Goal: Transaction & Acquisition: Purchase product/service

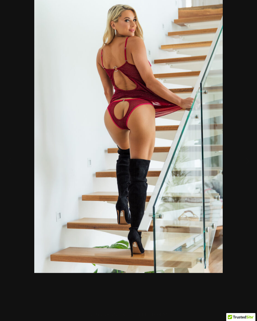
scroll to position [69, 0]
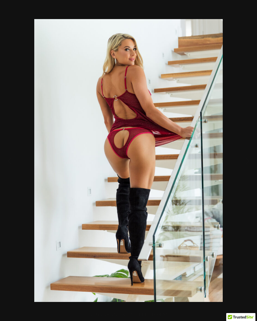
click at [246, 119] on div at bounding box center [128, 160] width 257 height 321
click at [242, 110] on div at bounding box center [128, 160] width 257 height 321
click at [247, 69] on div at bounding box center [128, 160] width 257 height 321
click at [235, 10] on button "Zoom" at bounding box center [231, 9] width 16 height 19
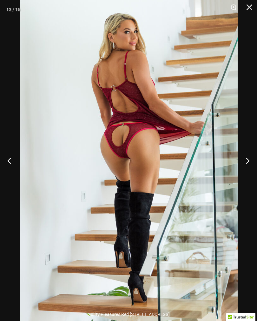
click at [247, 167] on button "Next" at bounding box center [245, 160] width 24 height 32
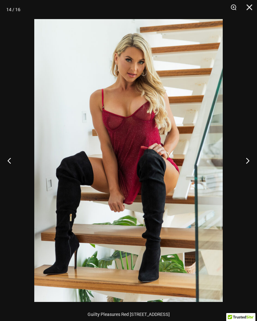
click at [242, 169] on button "Next" at bounding box center [245, 160] width 24 height 32
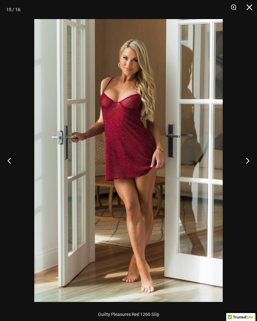
click at [244, 166] on button "Next" at bounding box center [245, 160] width 24 height 32
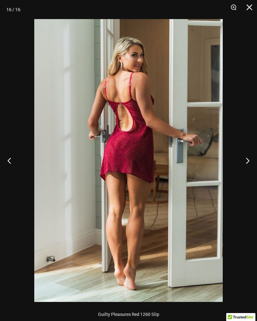
click at [246, 161] on button "Next" at bounding box center [245, 160] width 24 height 32
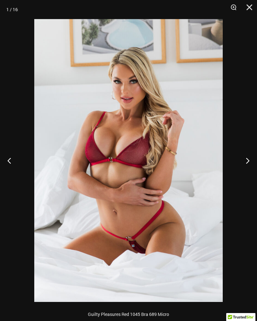
click at [243, 164] on button "Next" at bounding box center [245, 160] width 24 height 32
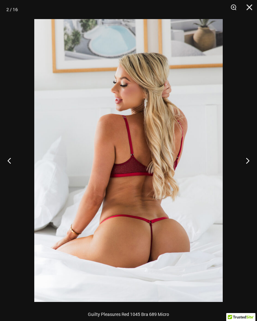
click at [242, 161] on button "Next" at bounding box center [245, 160] width 24 height 32
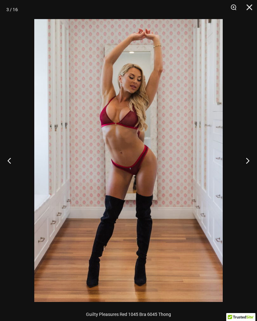
click at [242, 151] on button "Next" at bounding box center [245, 160] width 24 height 32
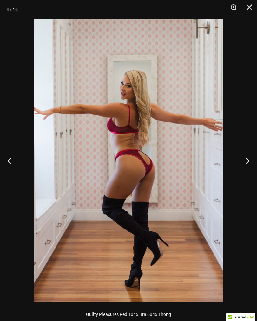
click at [241, 154] on button "Next" at bounding box center [245, 160] width 24 height 32
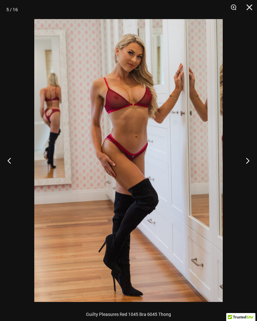
click at [241, 154] on button "Next" at bounding box center [245, 160] width 24 height 32
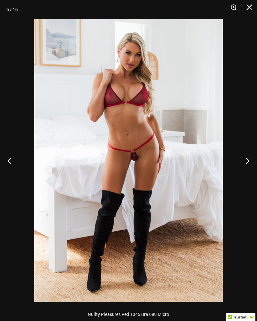
click at [240, 154] on button "Next" at bounding box center [245, 160] width 24 height 32
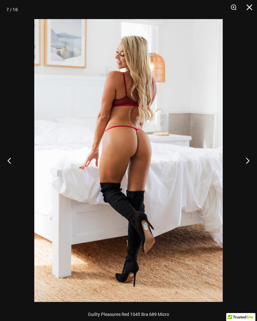
click at [245, 163] on button "Next" at bounding box center [245, 160] width 24 height 32
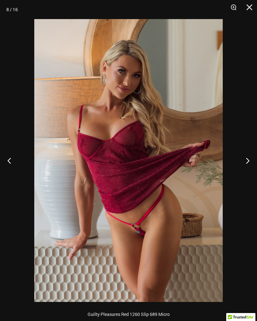
click at [228, 9] on button "Zoom" at bounding box center [231, 9] width 16 height 19
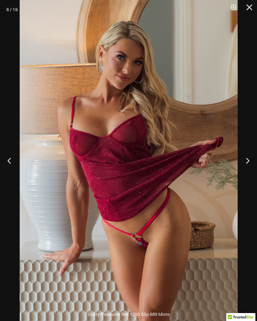
click at [243, 166] on button "Next" at bounding box center [245, 160] width 24 height 32
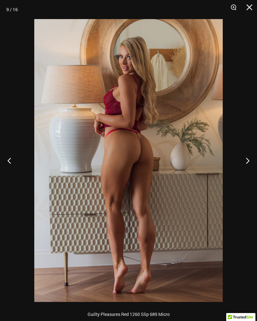
click at [244, 166] on button "Next" at bounding box center [245, 160] width 24 height 32
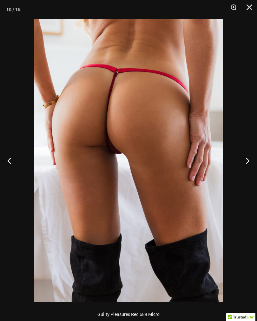
click at [242, 165] on button "Next" at bounding box center [245, 160] width 24 height 32
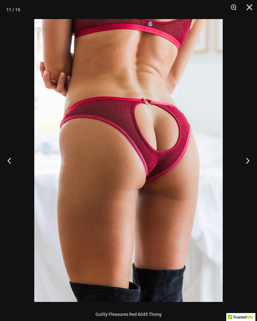
click at [242, 166] on button "Next" at bounding box center [245, 160] width 24 height 32
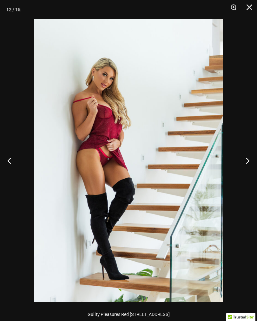
click at [241, 163] on button "Next" at bounding box center [245, 160] width 24 height 32
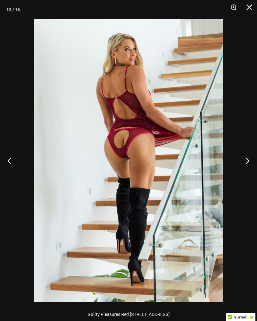
click at [253, 10] on button "Close" at bounding box center [247, 9] width 16 height 19
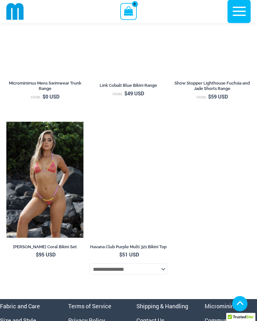
scroll to position [3221, 0]
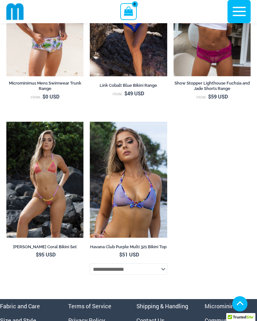
click at [90, 122] on img at bounding box center [90, 122] width 0 height 0
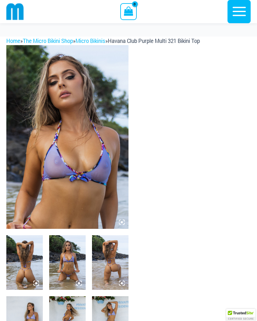
scroll to position [20, 0]
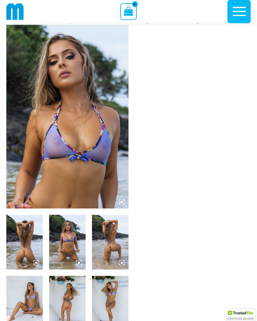
click at [108, 243] on img at bounding box center [110, 242] width 37 height 55
